Goal: Navigation & Orientation: Find specific page/section

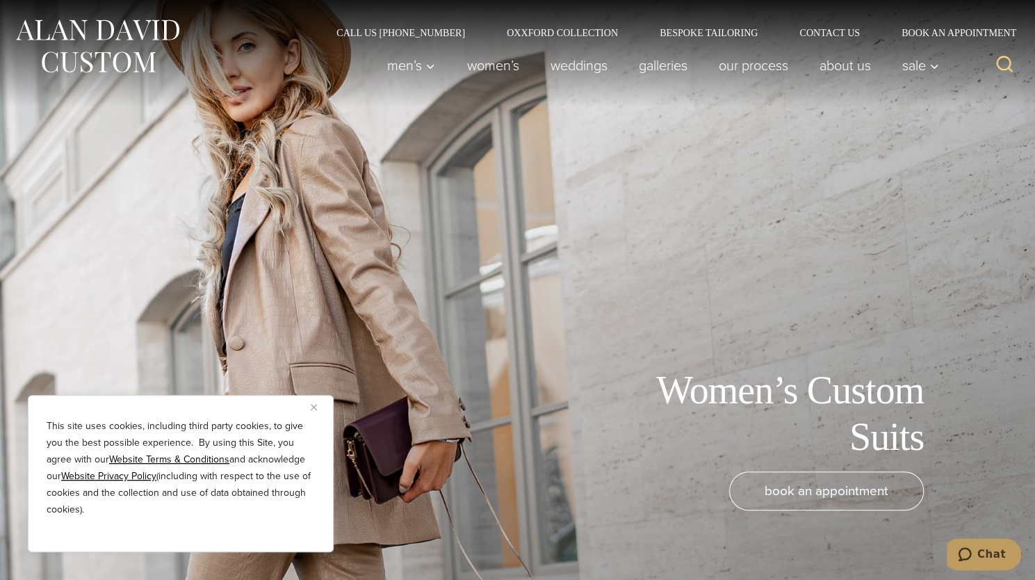
click at [615, 361] on div "Women’s Custom Suits book an appointment" at bounding box center [517, 290] width 1035 height 580
click at [313, 408] on img "Close" at bounding box center [314, 407] width 6 height 6
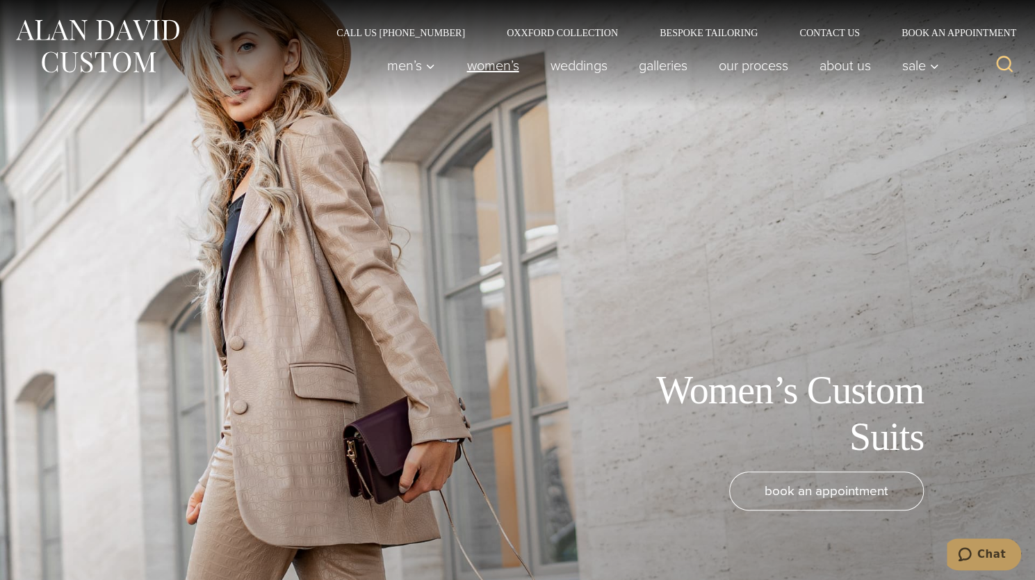
click at [478, 69] on link "Women’s" at bounding box center [492, 65] width 83 height 28
click at [489, 63] on link "Women’s" at bounding box center [492, 65] width 83 height 28
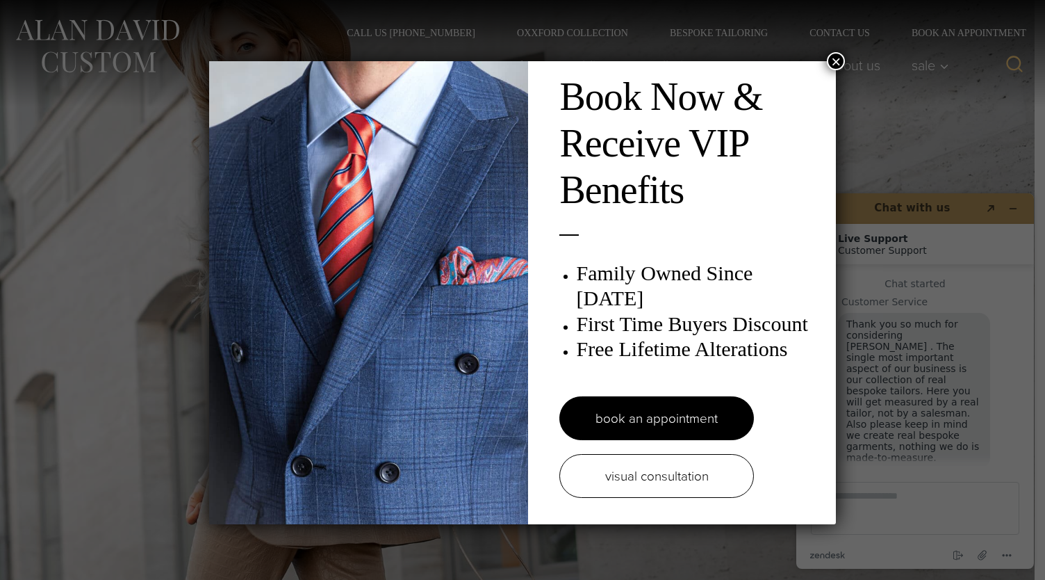
click at [833, 62] on button "×" at bounding box center [836, 61] width 18 height 18
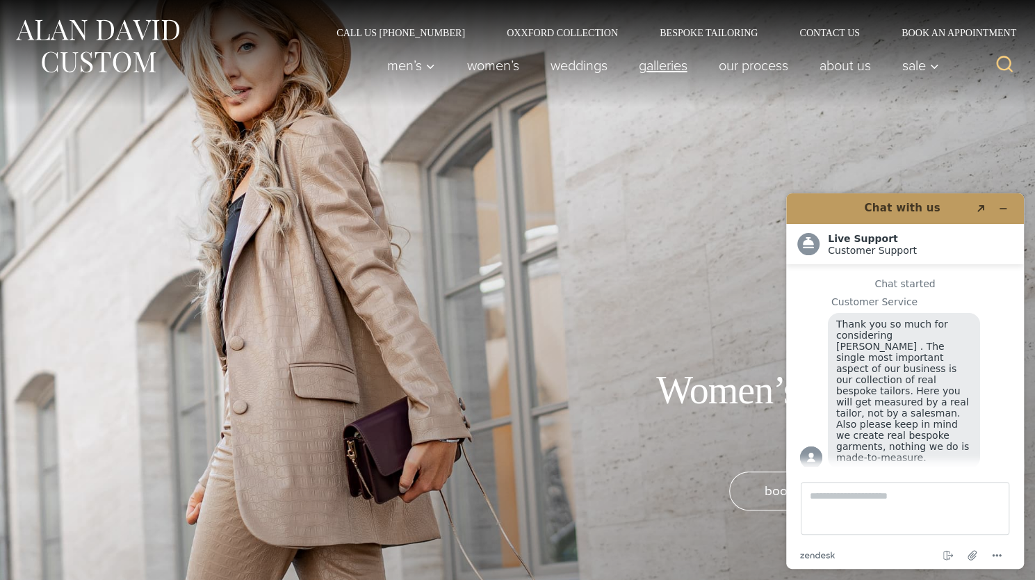
click at [667, 56] on link "Galleries" at bounding box center [663, 65] width 80 height 28
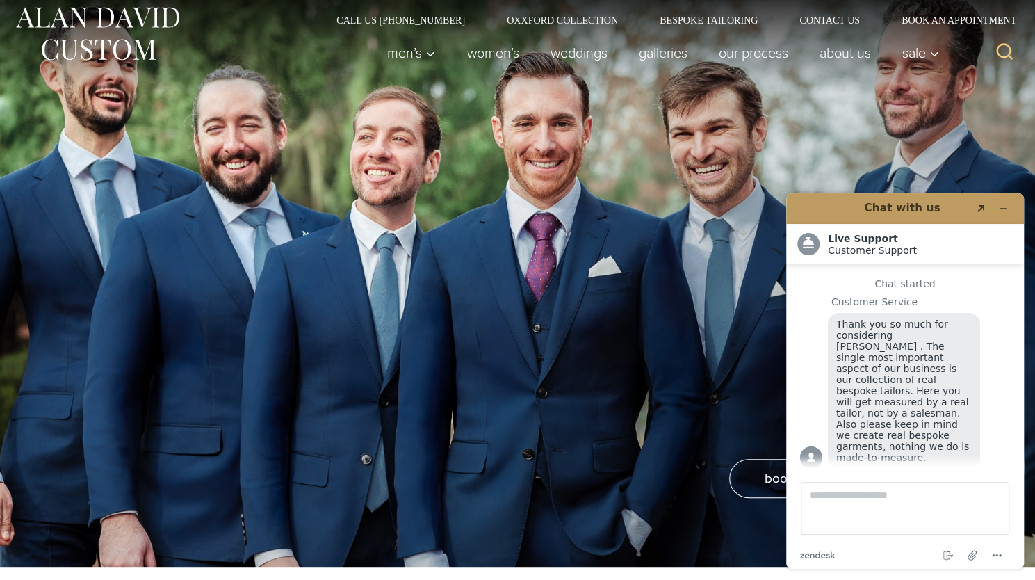
scroll to position [17, 0]
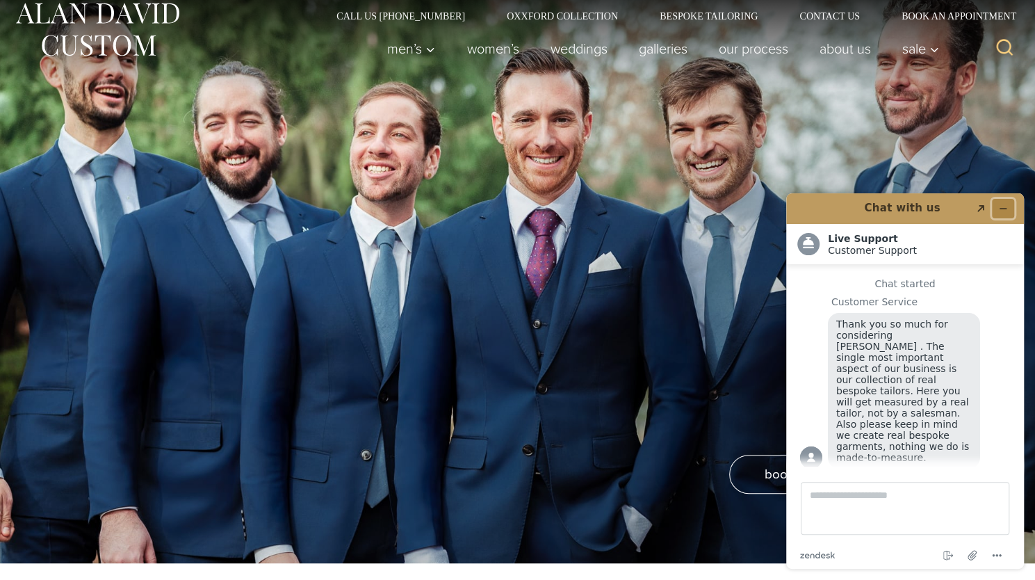
click at [1001, 209] on icon "Minimize widget" at bounding box center [1003, 209] width 10 height 10
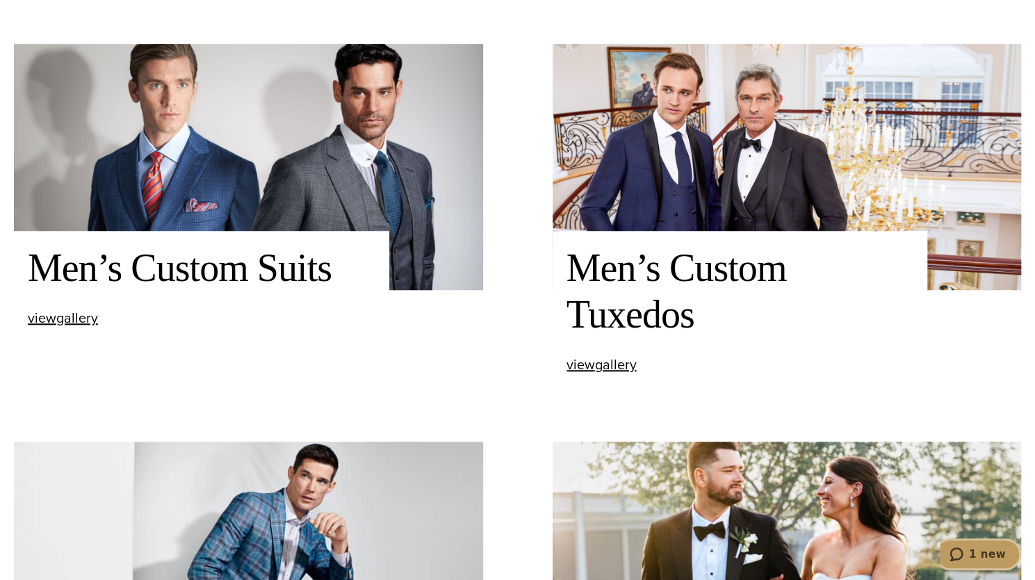
scroll to position [515, 0]
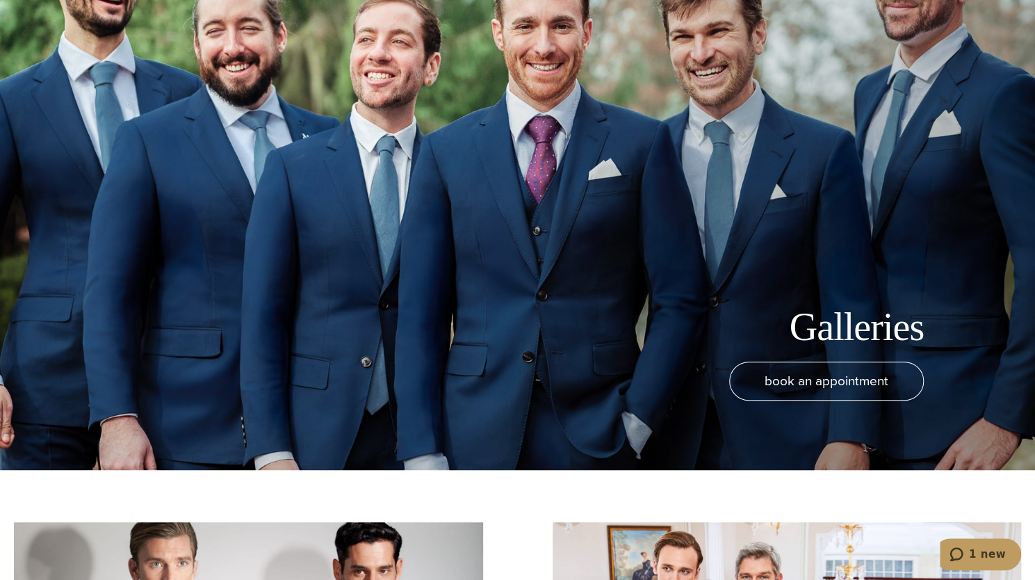
scroll to position [0, 0]
